Goal: Task Accomplishment & Management: Manage account settings

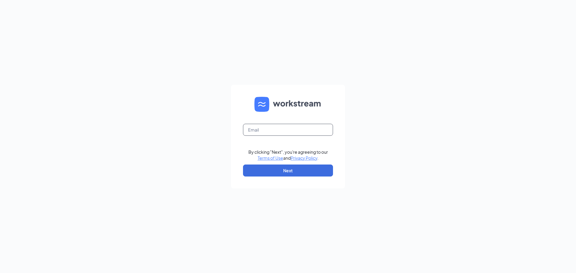
click at [257, 133] on input "text" at bounding box center [288, 130] width 90 height 12
type input "desiree@jjmontana.com"
click at [297, 169] on button "Next" at bounding box center [288, 171] width 90 height 12
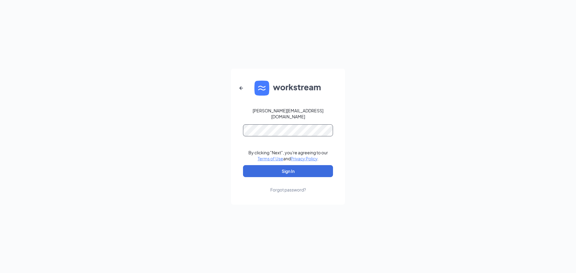
click at [243, 165] on button "Sign In" at bounding box center [288, 171] width 90 height 12
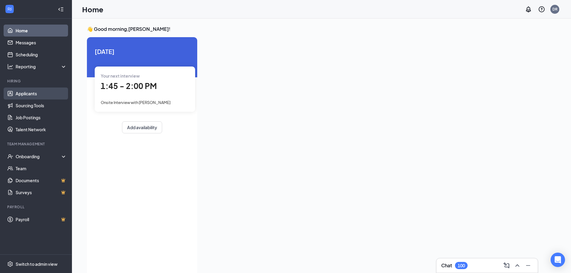
click at [34, 92] on link "Applicants" at bounding box center [41, 94] width 51 height 12
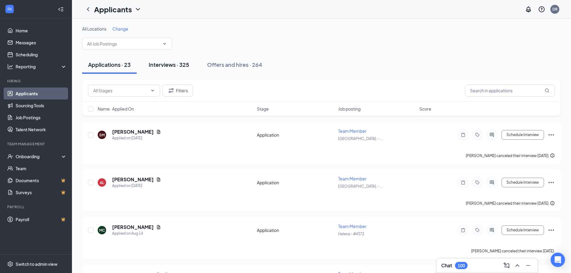
click at [181, 65] on div "Interviews · 325" at bounding box center [169, 64] width 40 height 7
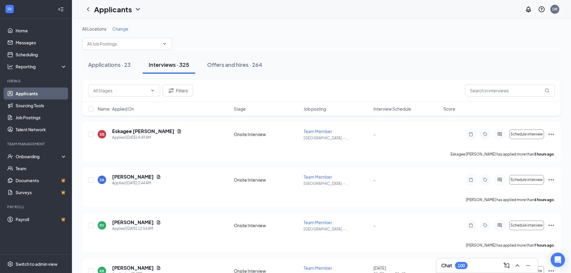
click at [379, 112] on span "Interview Schedule" at bounding box center [393, 109] width 38 height 6
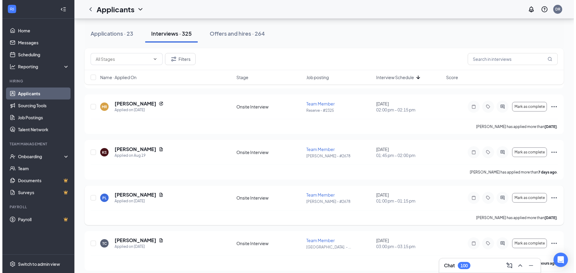
scroll to position [636, 0]
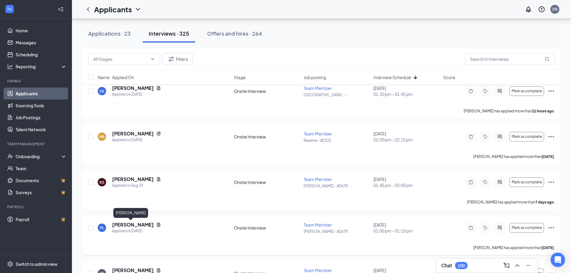
click at [130, 224] on h5 "[PERSON_NAME]" at bounding box center [133, 225] width 42 height 7
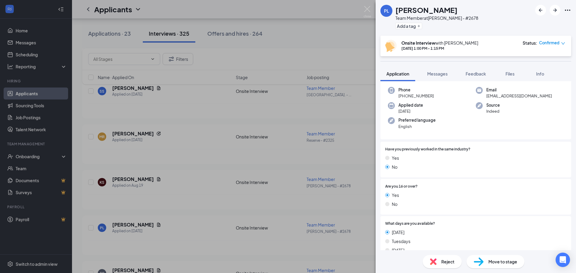
scroll to position [30, 0]
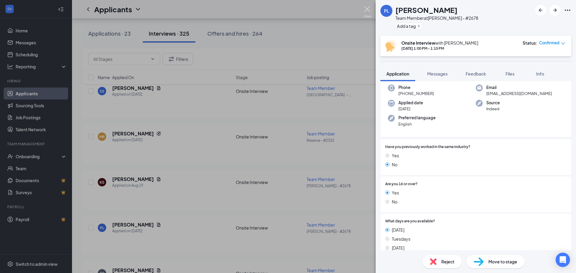
click at [364, 7] on img at bounding box center [367, 12] width 7 height 12
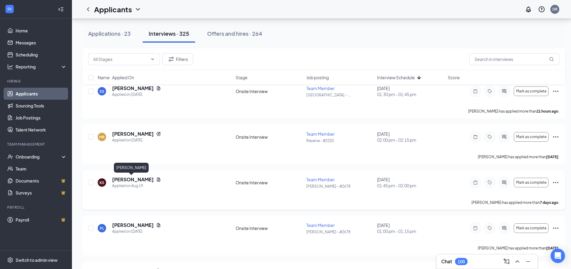
click at [134, 179] on h5 "[PERSON_NAME]" at bounding box center [133, 179] width 42 height 7
